Goal: Task Accomplishment & Management: Use online tool/utility

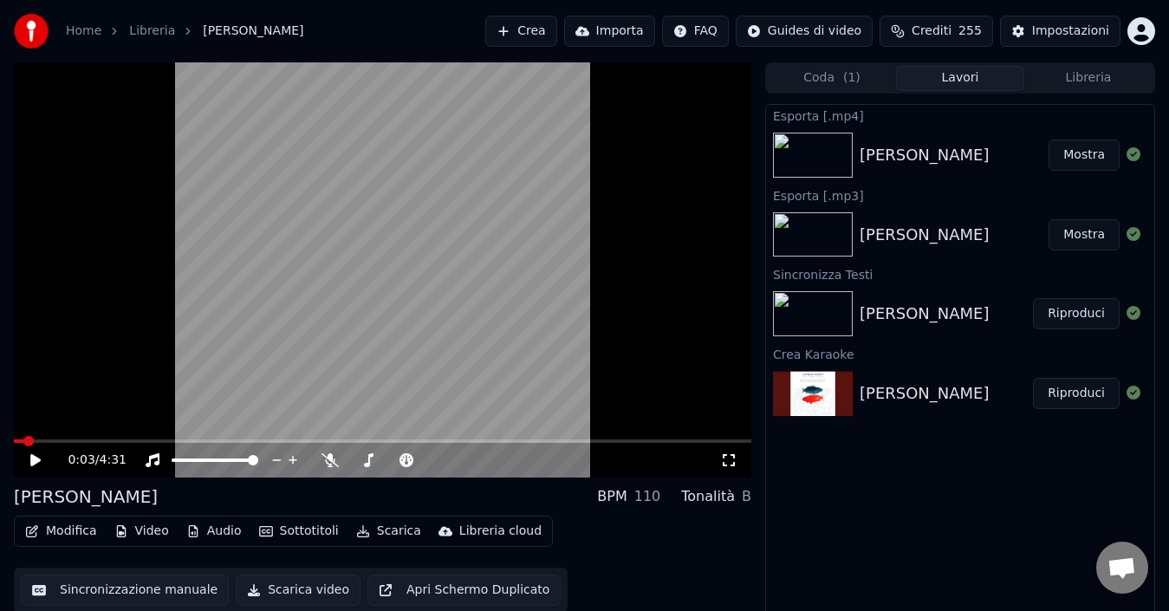
click at [75, 35] on link "Home" at bounding box center [84, 31] width 36 height 17
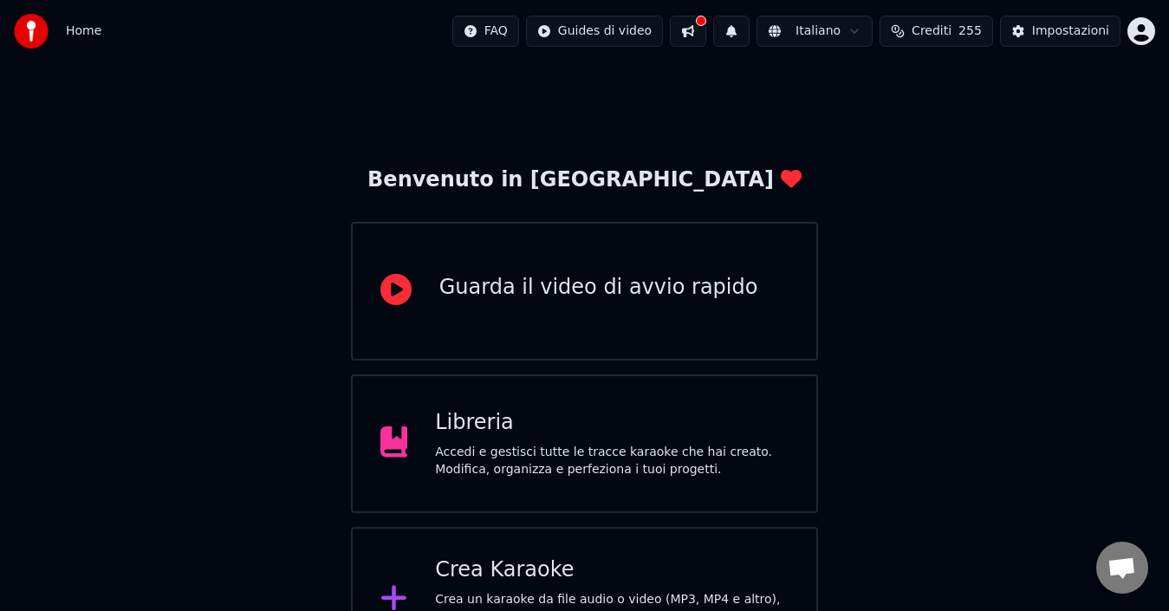
click at [690, 553] on div "Crea Karaoke Crea un karaoke da file audio o video (MP3, MP4 e altro), oppure i…" at bounding box center [585, 600] width 468 height 146
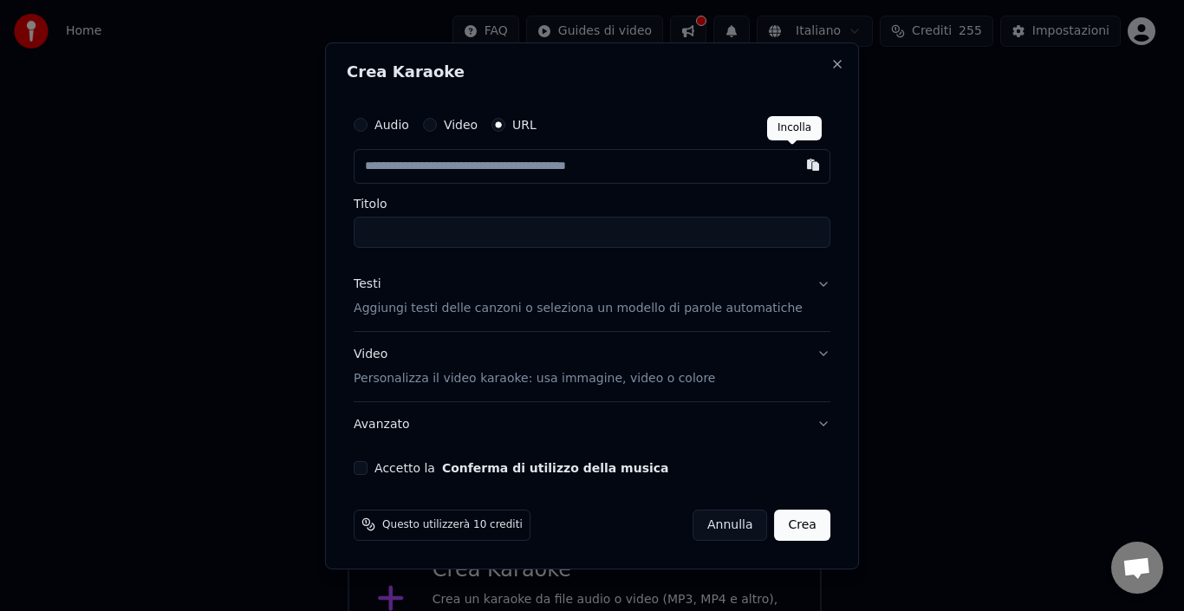
click at [796, 162] on button "button" at bounding box center [813, 164] width 35 height 31
type input "**********"
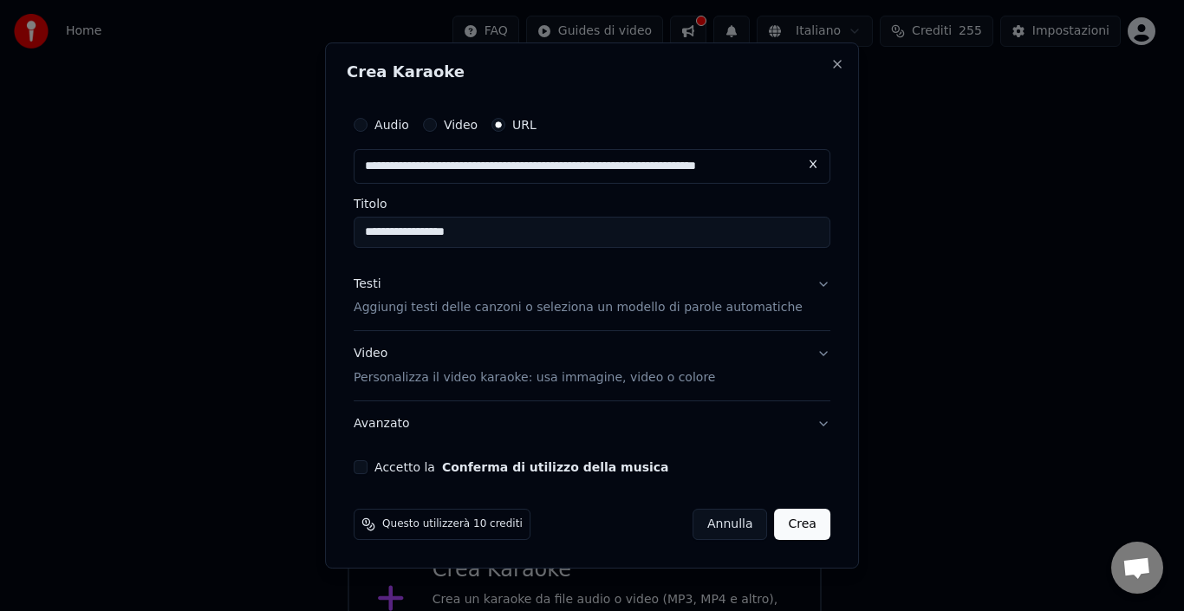
type input "**********"
click at [367, 469] on button "Accetto la Conferma di utilizzo della musica" at bounding box center [361, 467] width 14 height 14
click at [791, 524] on button "Crea" at bounding box center [802, 524] width 55 height 31
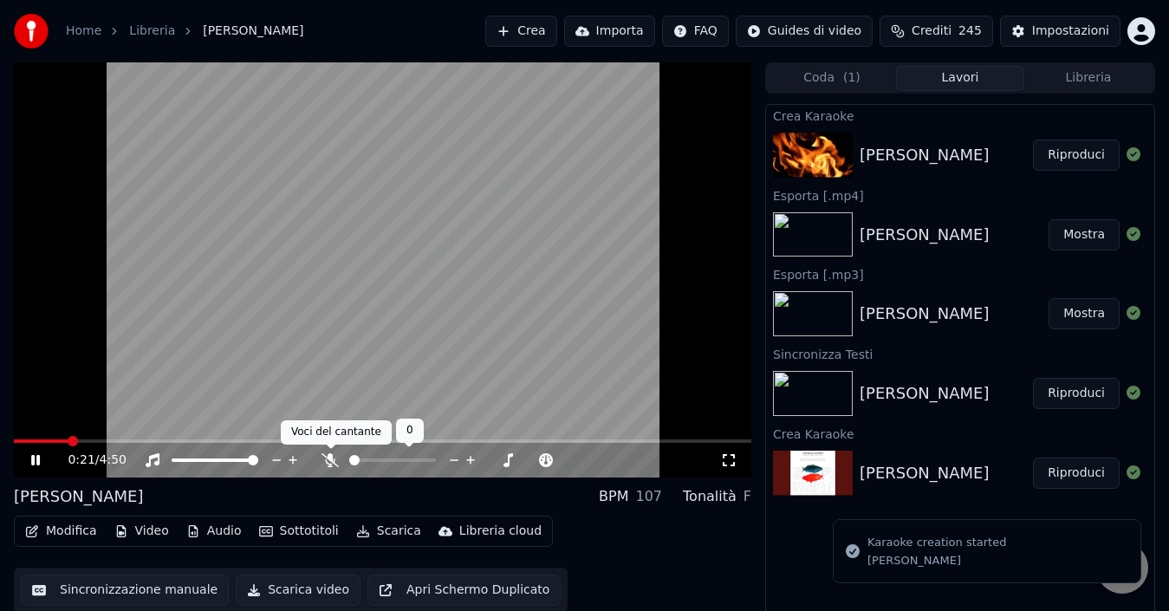
click at [329, 461] on icon at bounding box center [330, 460] width 17 height 14
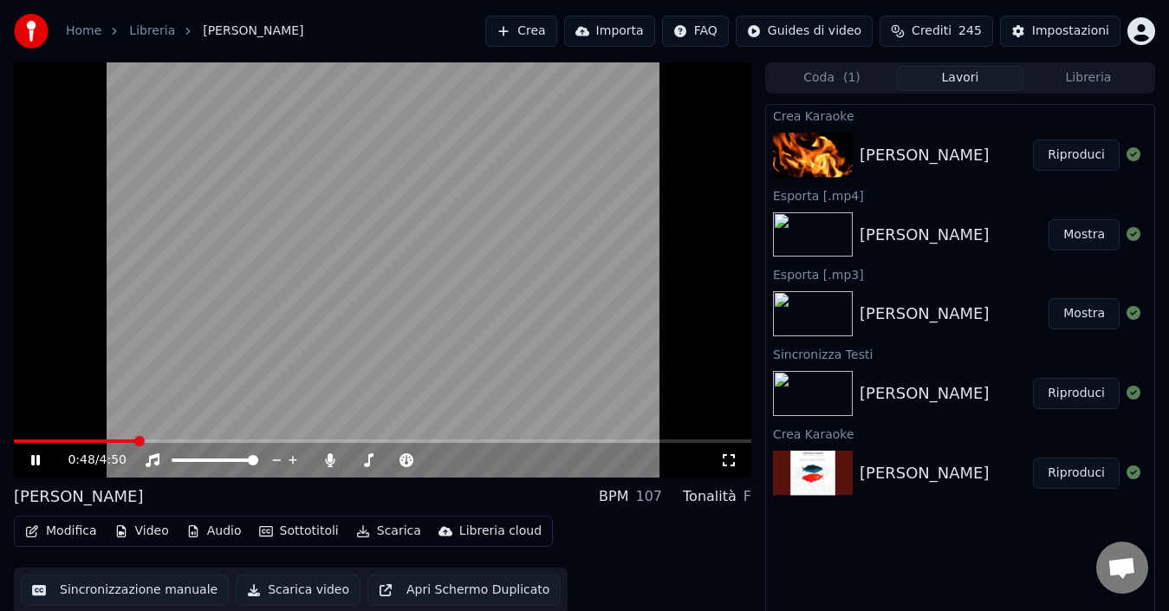
click at [37, 459] on icon at bounding box center [35, 460] width 9 height 10
click at [317, 525] on button "Sottotitoli" at bounding box center [299, 531] width 94 height 24
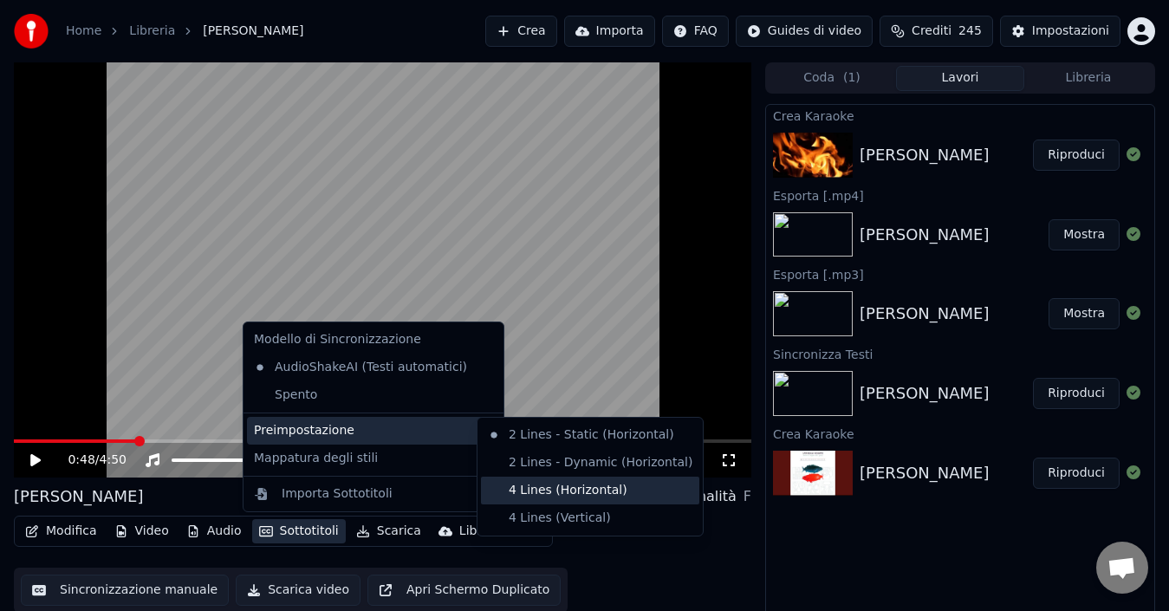
click at [537, 488] on div "4 Lines (Horizontal)" at bounding box center [590, 491] width 218 height 28
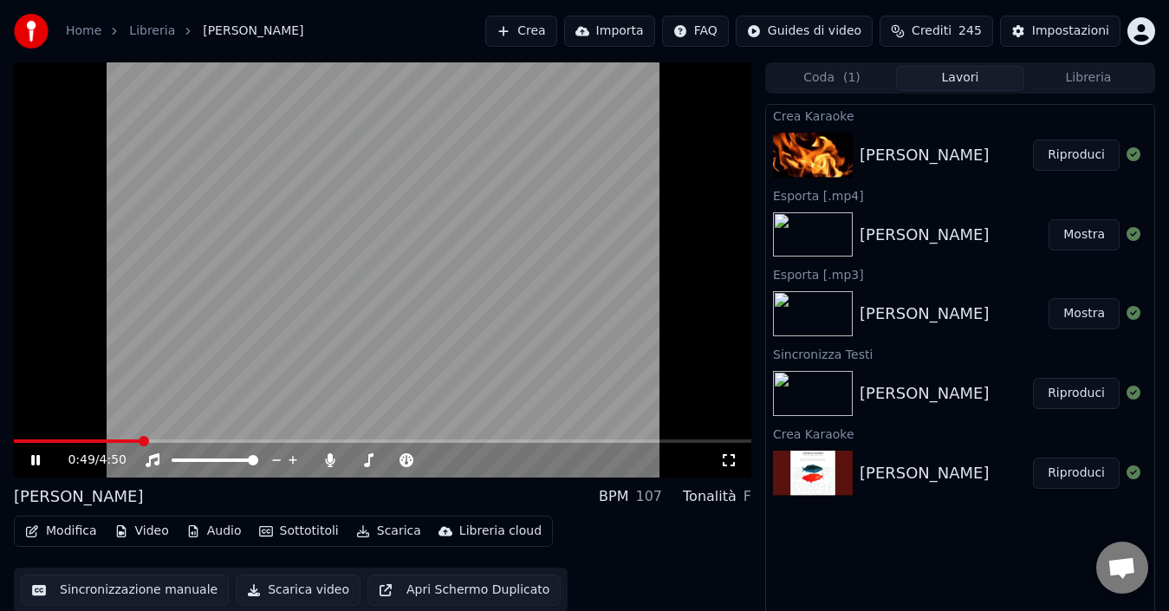
click at [17, 439] on span at bounding box center [77, 440] width 127 height 3
click at [39, 461] on icon at bounding box center [35, 460] width 9 height 10
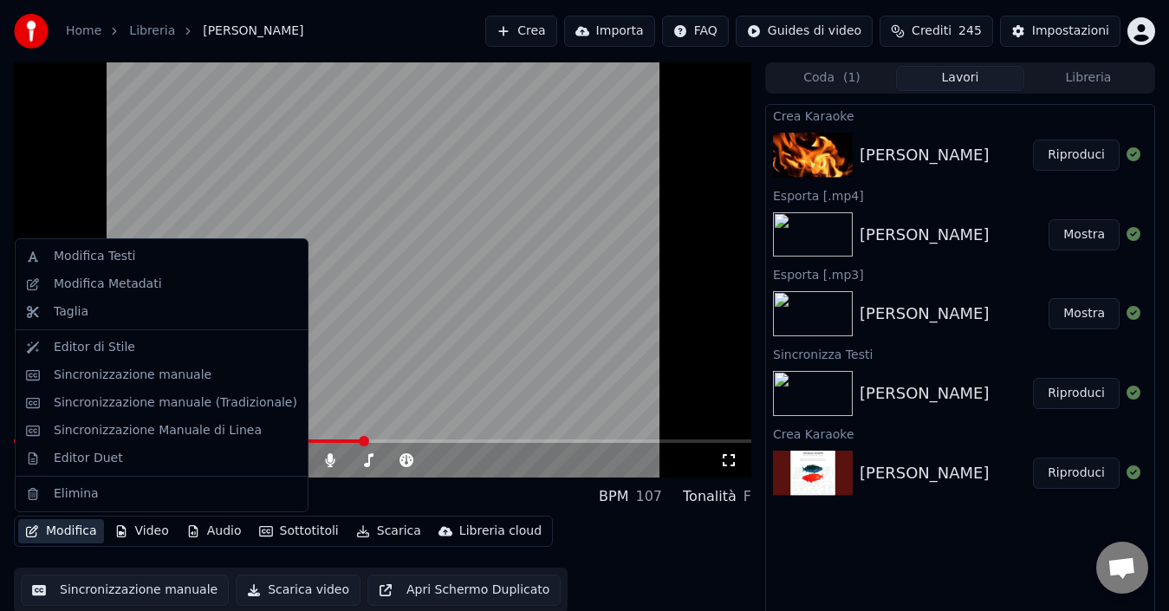
click at [81, 530] on button "Modifica" at bounding box center [61, 531] width 86 height 24
click at [126, 252] on div "Modifica Testi" at bounding box center [94, 256] width 81 height 17
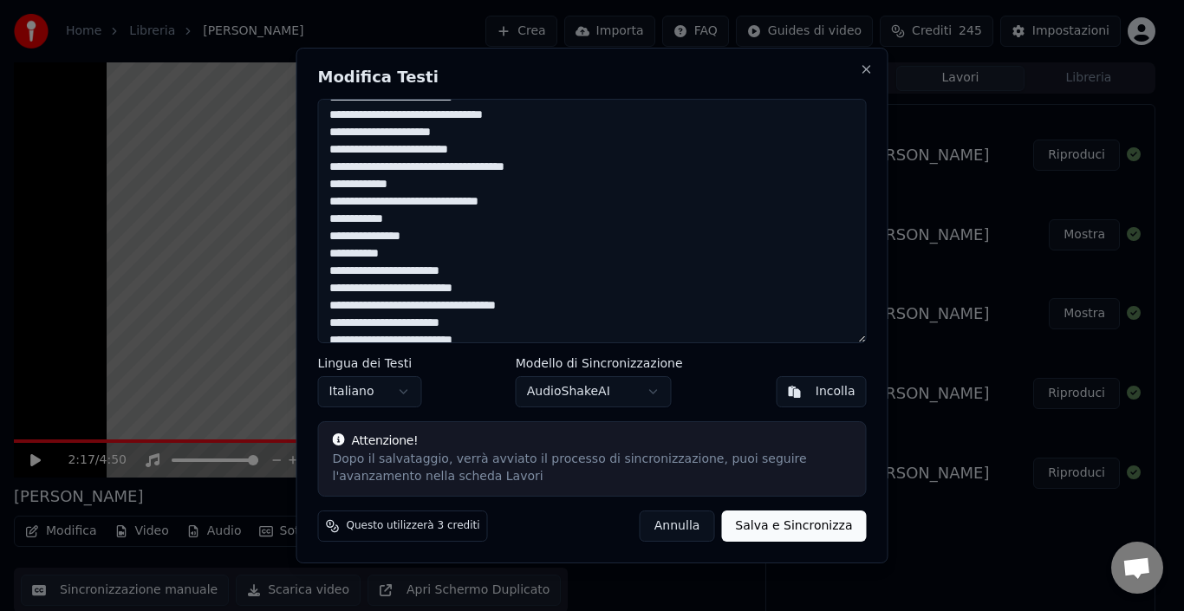
scroll to position [146, 0]
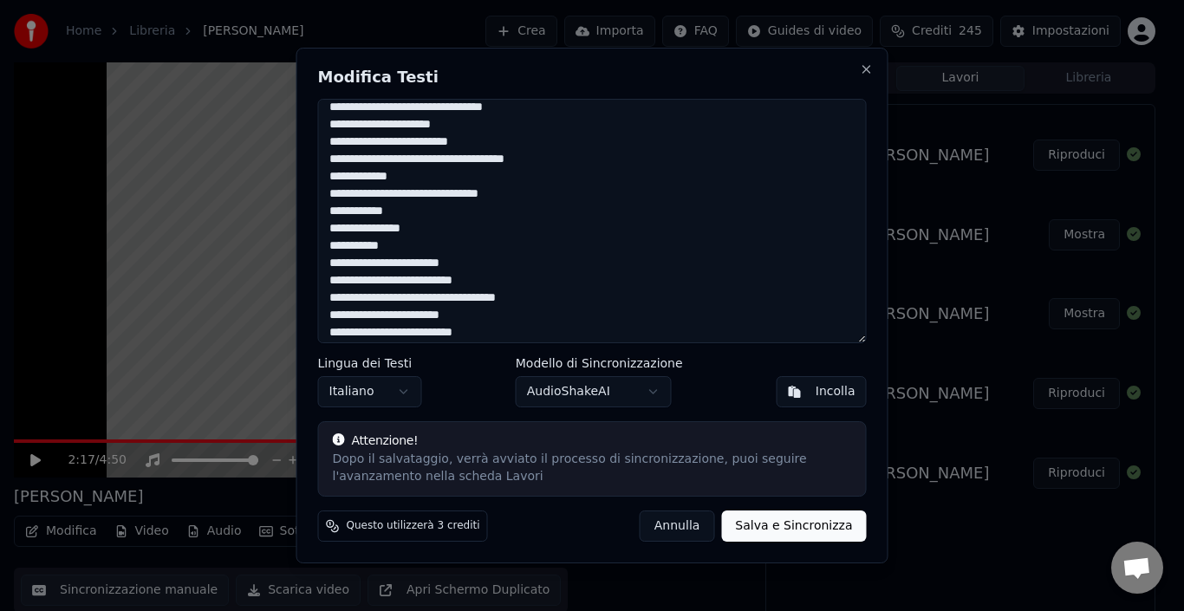
click at [394, 302] on textarea at bounding box center [592, 221] width 549 height 244
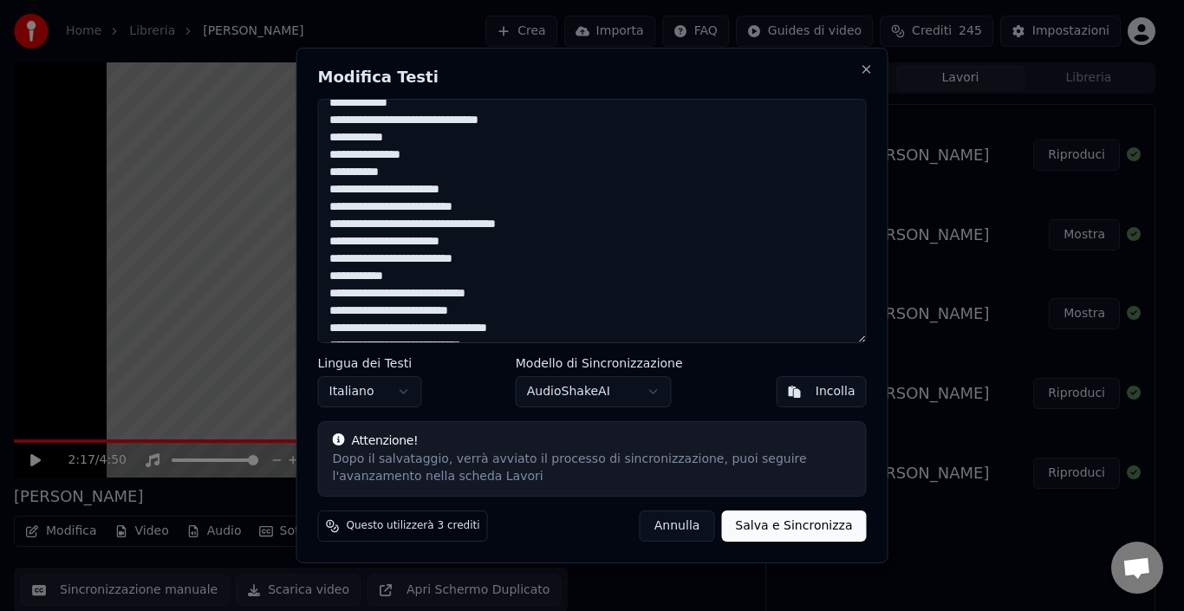
scroll to position [227, 0]
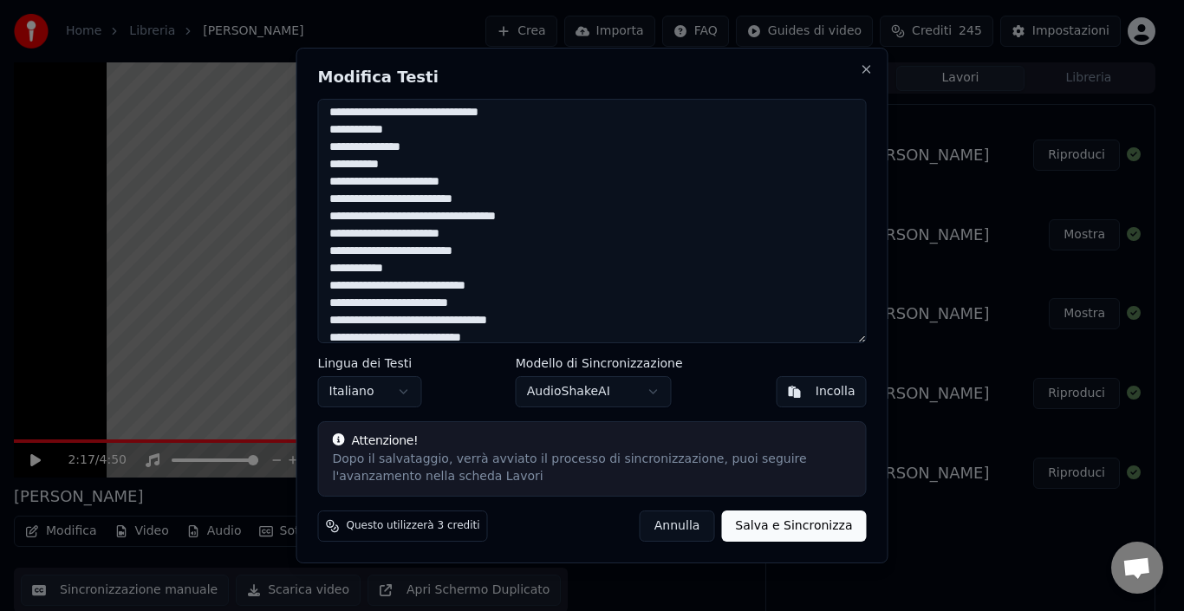
click at [502, 328] on textarea at bounding box center [592, 221] width 549 height 244
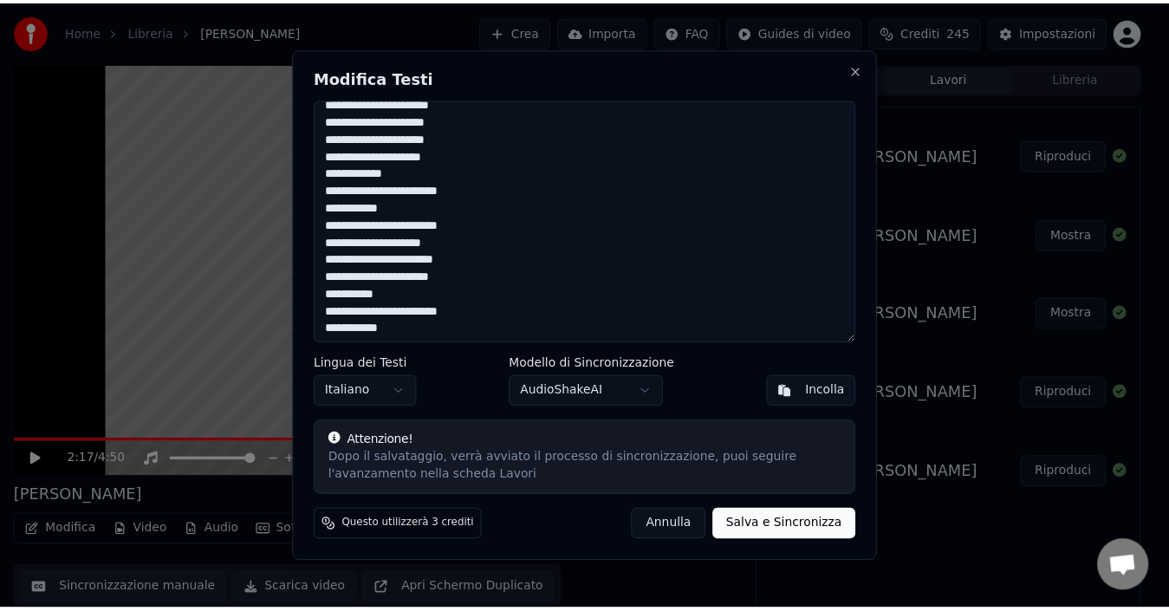
scroll to position [654, 0]
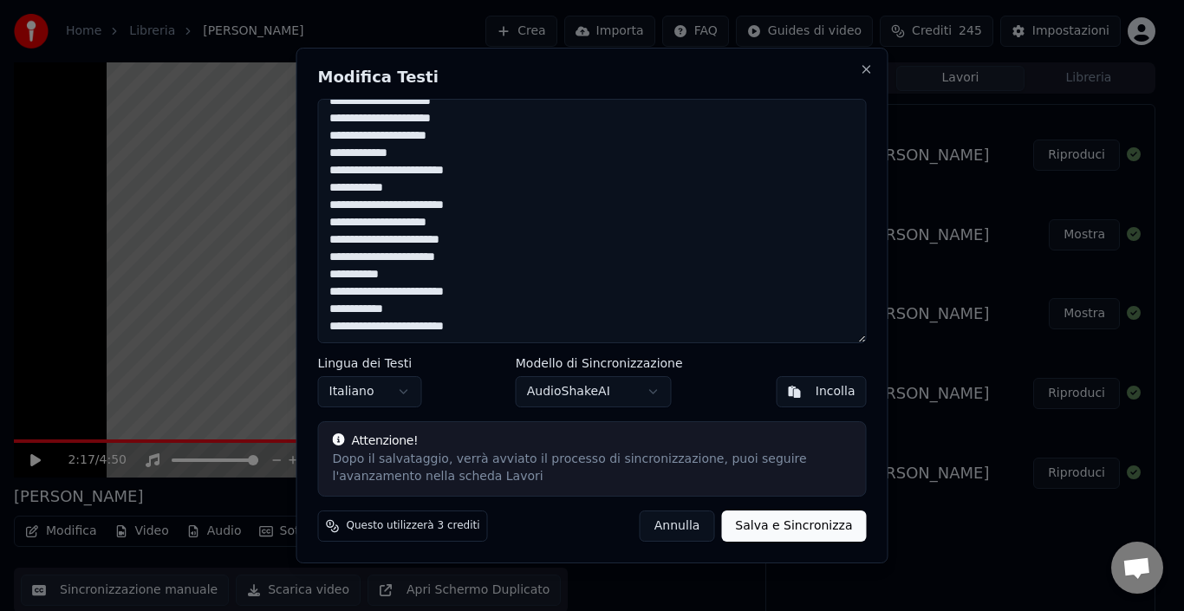
type textarea "**********"
click at [815, 532] on button "Salva e Sincronizza" at bounding box center [793, 526] width 145 height 31
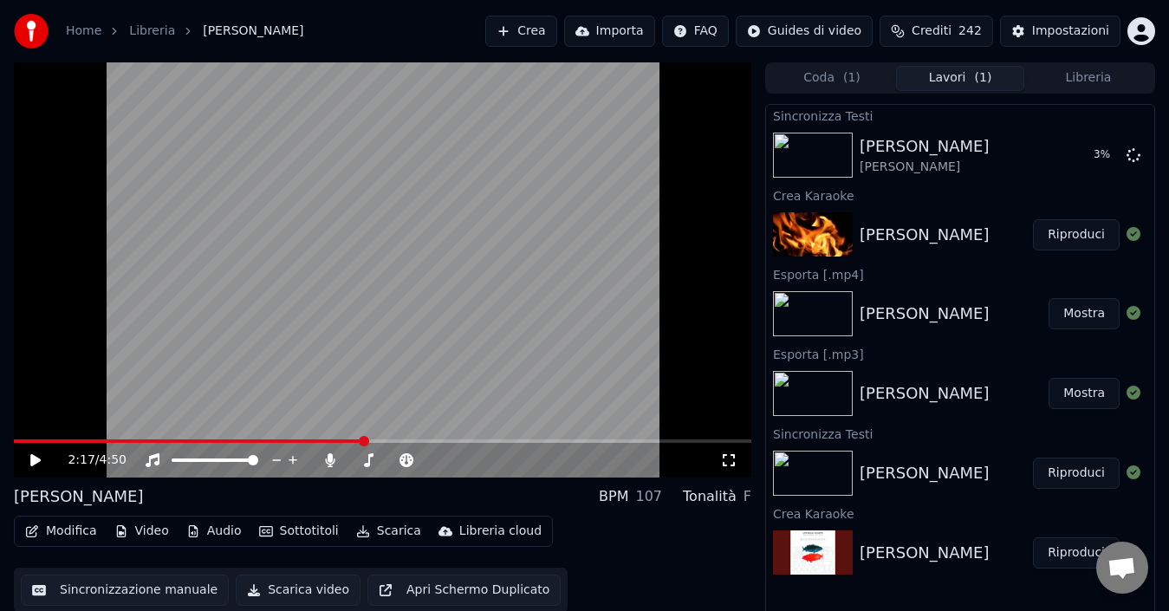
click at [14, 441] on span at bounding box center [188, 440] width 349 height 3
click at [35, 459] on icon at bounding box center [35, 460] width 9 height 10
click at [16, 443] on div "1:04 / 4:50" at bounding box center [383, 460] width 738 height 35
click at [16, 442] on span at bounding box center [96, 440] width 165 height 3
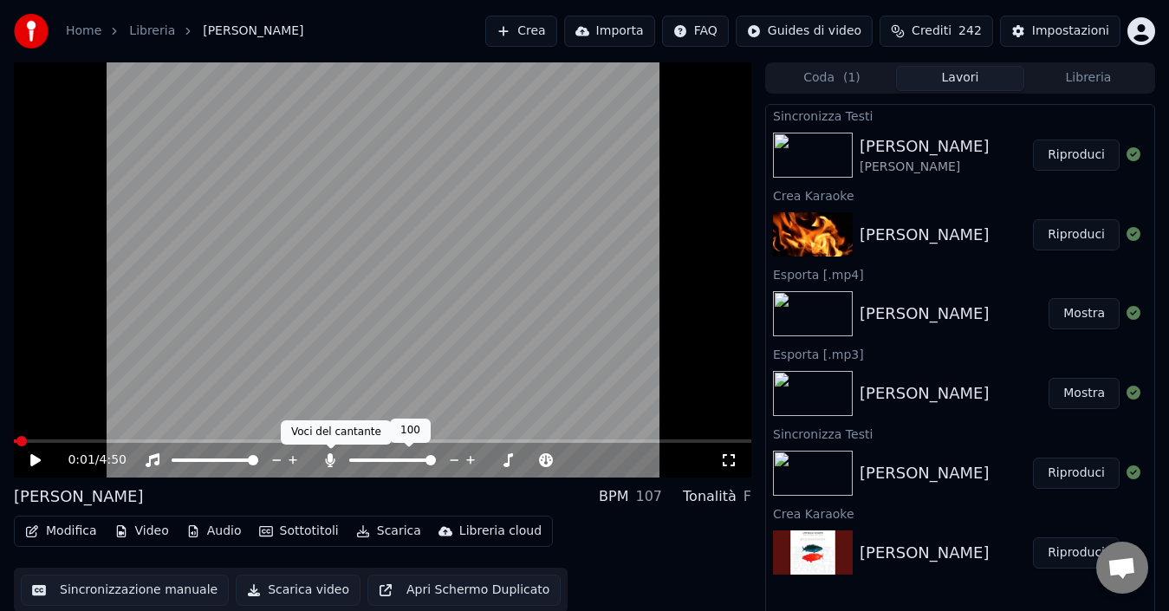
click at [329, 459] on icon at bounding box center [331, 460] width 10 height 14
click at [35, 461] on icon at bounding box center [35, 460] width 10 height 12
click at [35, 459] on icon at bounding box center [35, 460] width 9 height 10
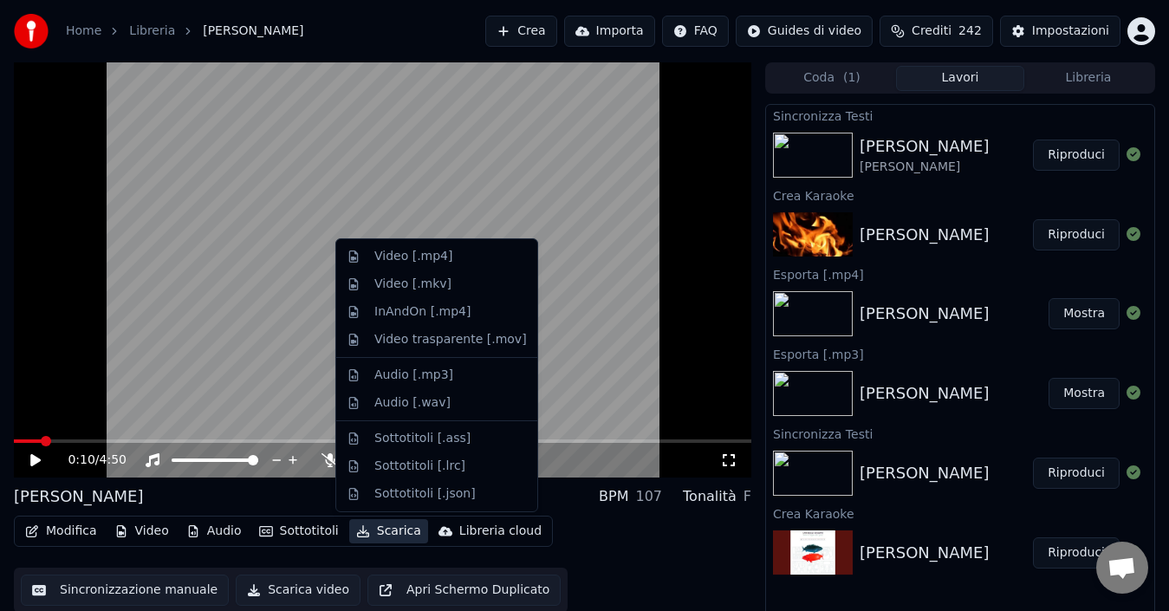
click at [372, 530] on button "Scarica" at bounding box center [388, 531] width 79 height 24
click at [428, 252] on div "Video [.mp4]" at bounding box center [413, 256] width 78 height 17
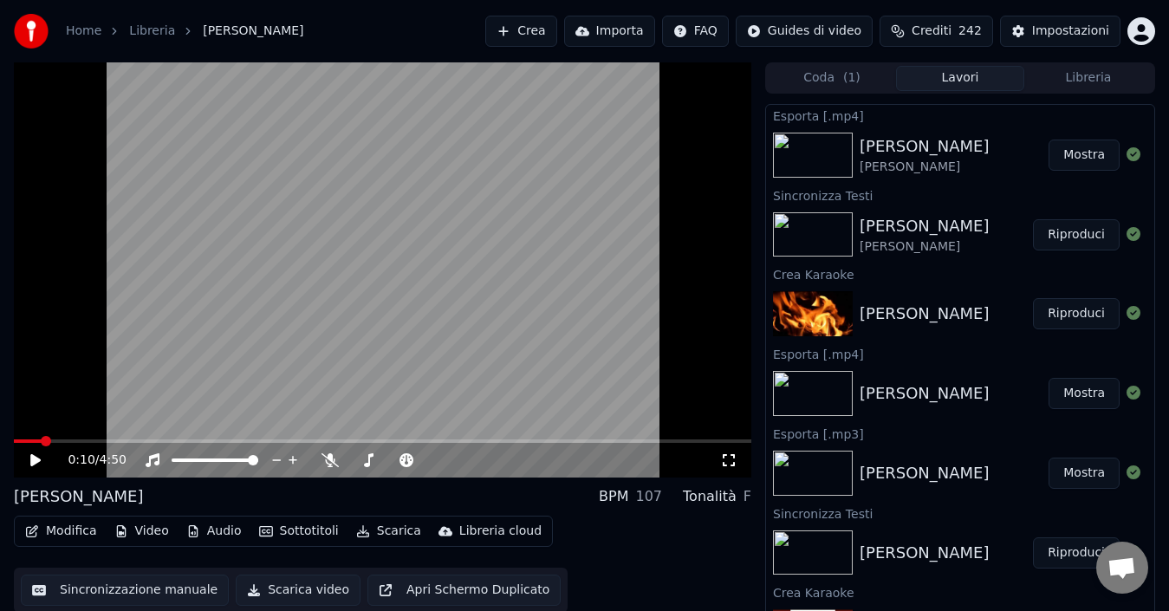
click at [1064, 156] on button "Mostra" at bounding box center [1084, 155] width 71 height 31
click at [32, 460] on icon at bounding box center [35, 460] width 10 height 12
click at [16, 443] on div "0:17 / 4:50" at bounding box center [383, 460] width 738 height 35
click at [14, 441] on span at bounding box center [14, 440] width 0 height 3
click at [39, 459] on icon at bounding box center [35, 460] width 9 height 10
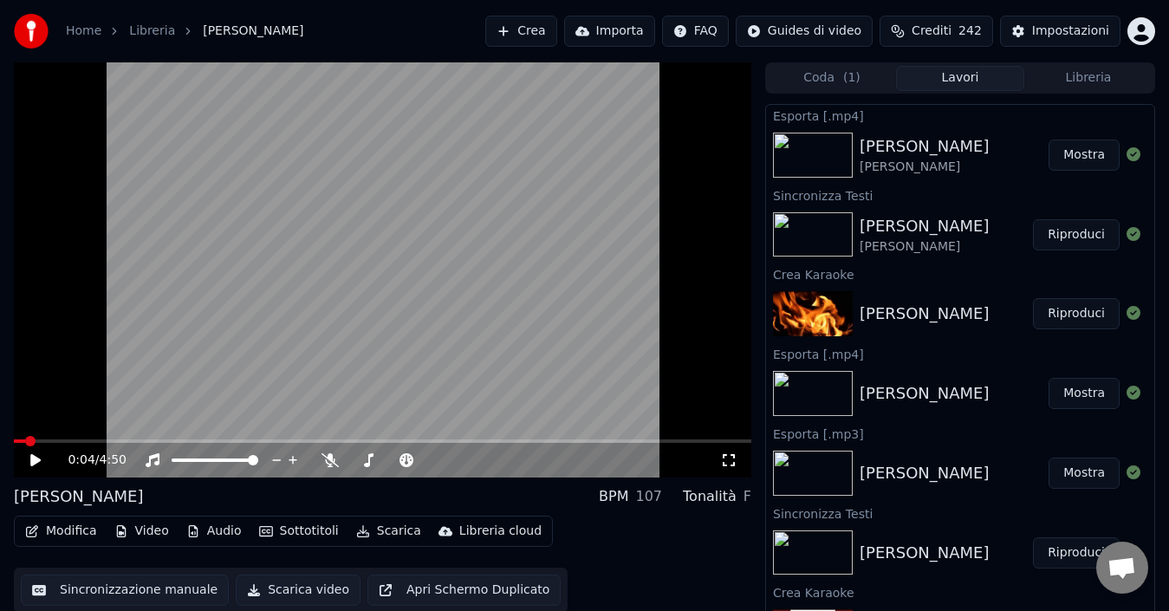
click at [84, 31] on link "Home" at bounding box center [84, 31] width 36 height 17
